Goal: Task Accomplishment & Management: Use online tool/utility

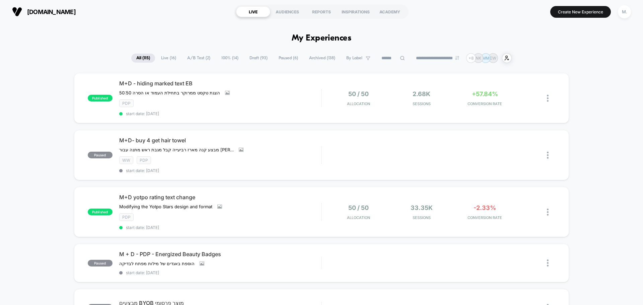
click at [252, 56] on span "Draft ( 93 )" at bounding box center [259, 58] width 28 height 9
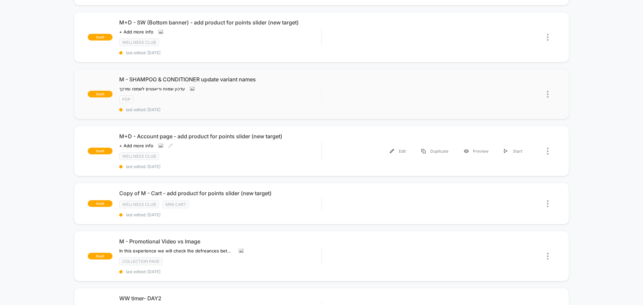
scroll to position [167, 0]
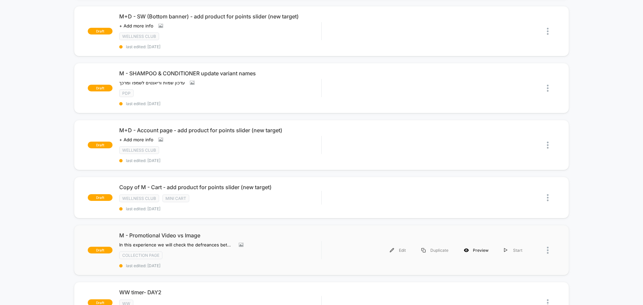
click at [484, 253] on div "Preview" at bounding box center [476, 250] width 40 height 15
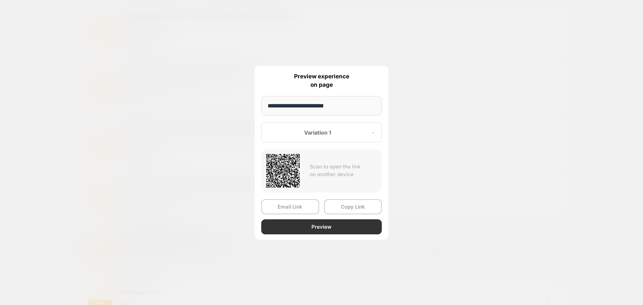
click at [299, 227] on button "Preview" at bounding box center [321, 226] width 121 height 15
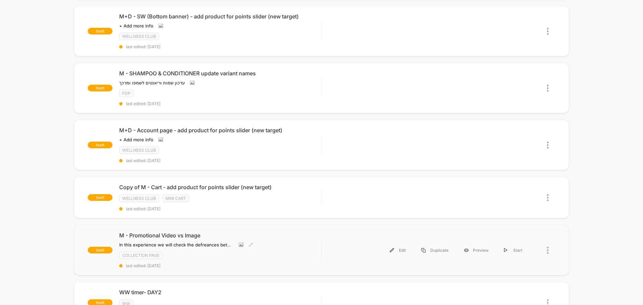
click at [184, 235] on span "M - Promotional Video vs Image" at bounding box center [220, 235] width 202 height 7
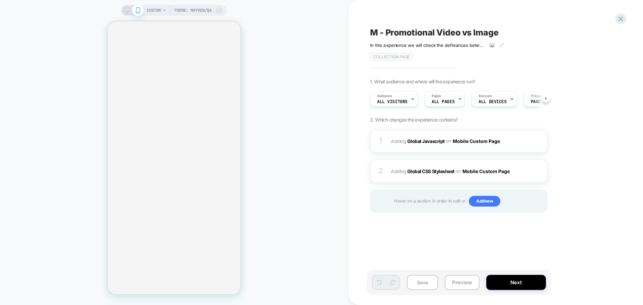
scroll to position [0, 0]
